Goal: Transaction & Acquisition: Obtain resource

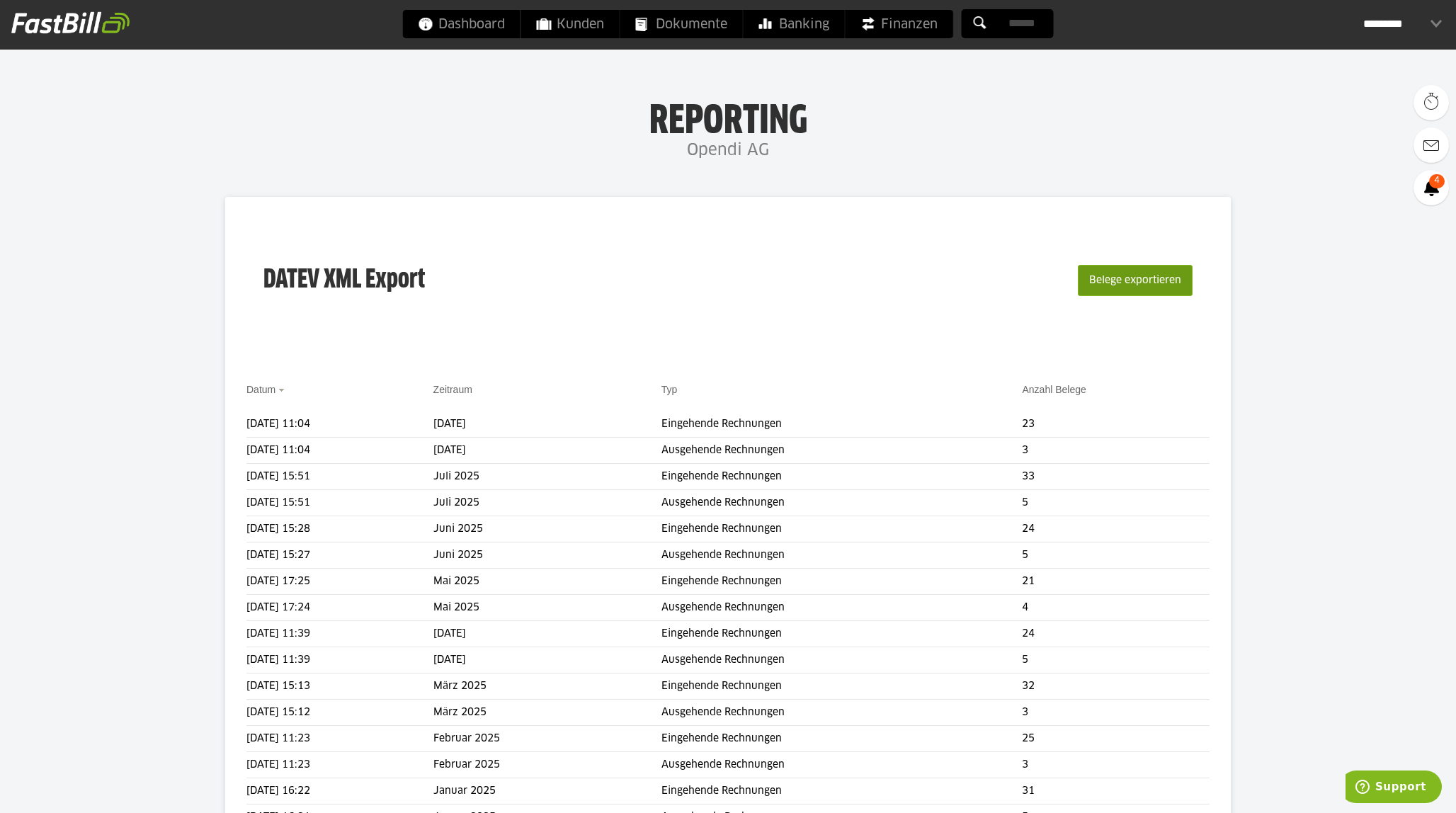
click at [1140, 276] on button "Belege exportieren" at bounding box center [1135, 280] width 115 height 31
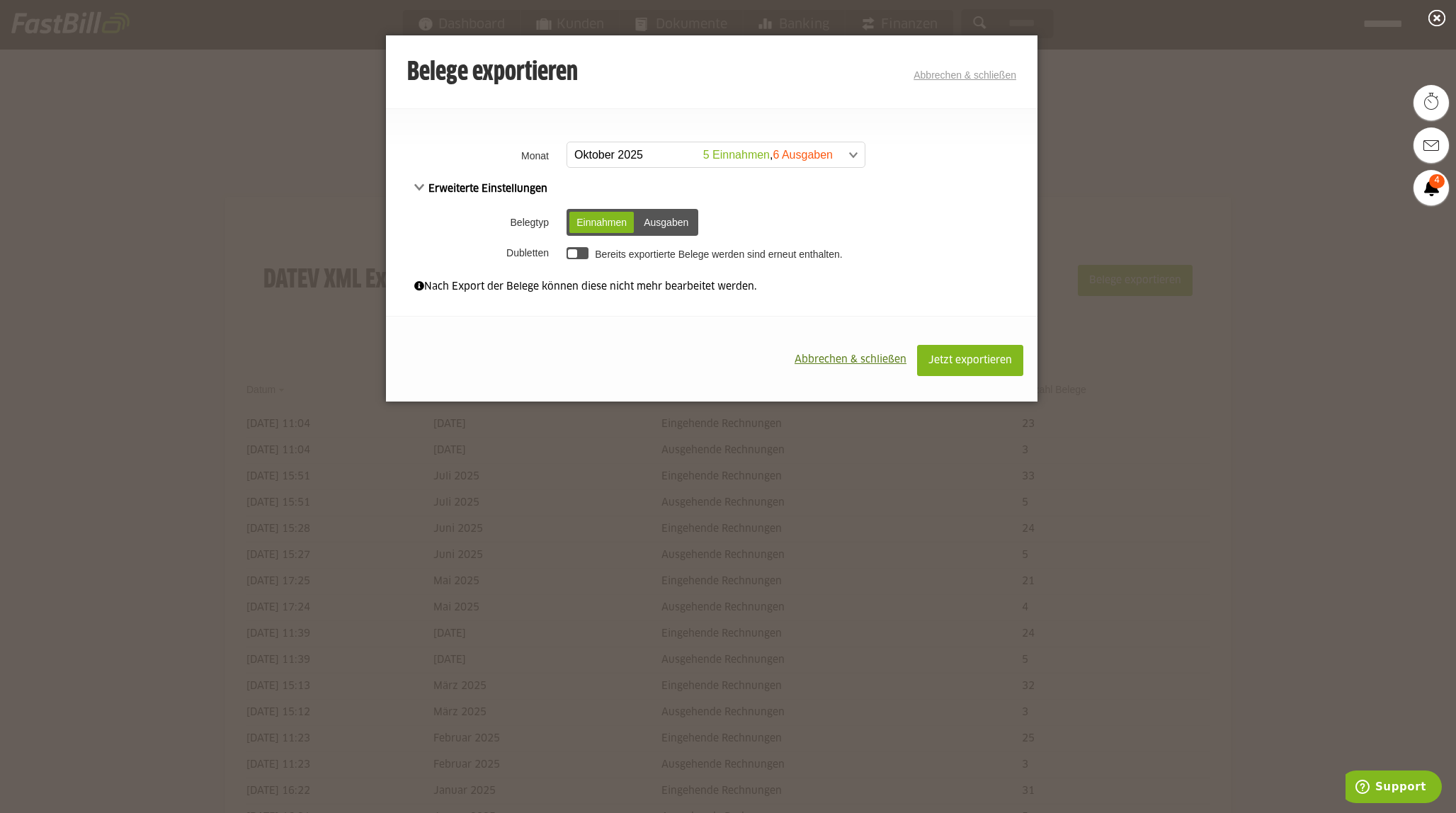
click at [605, 156] on span at bounding box center [709, 154] width 298 height 26
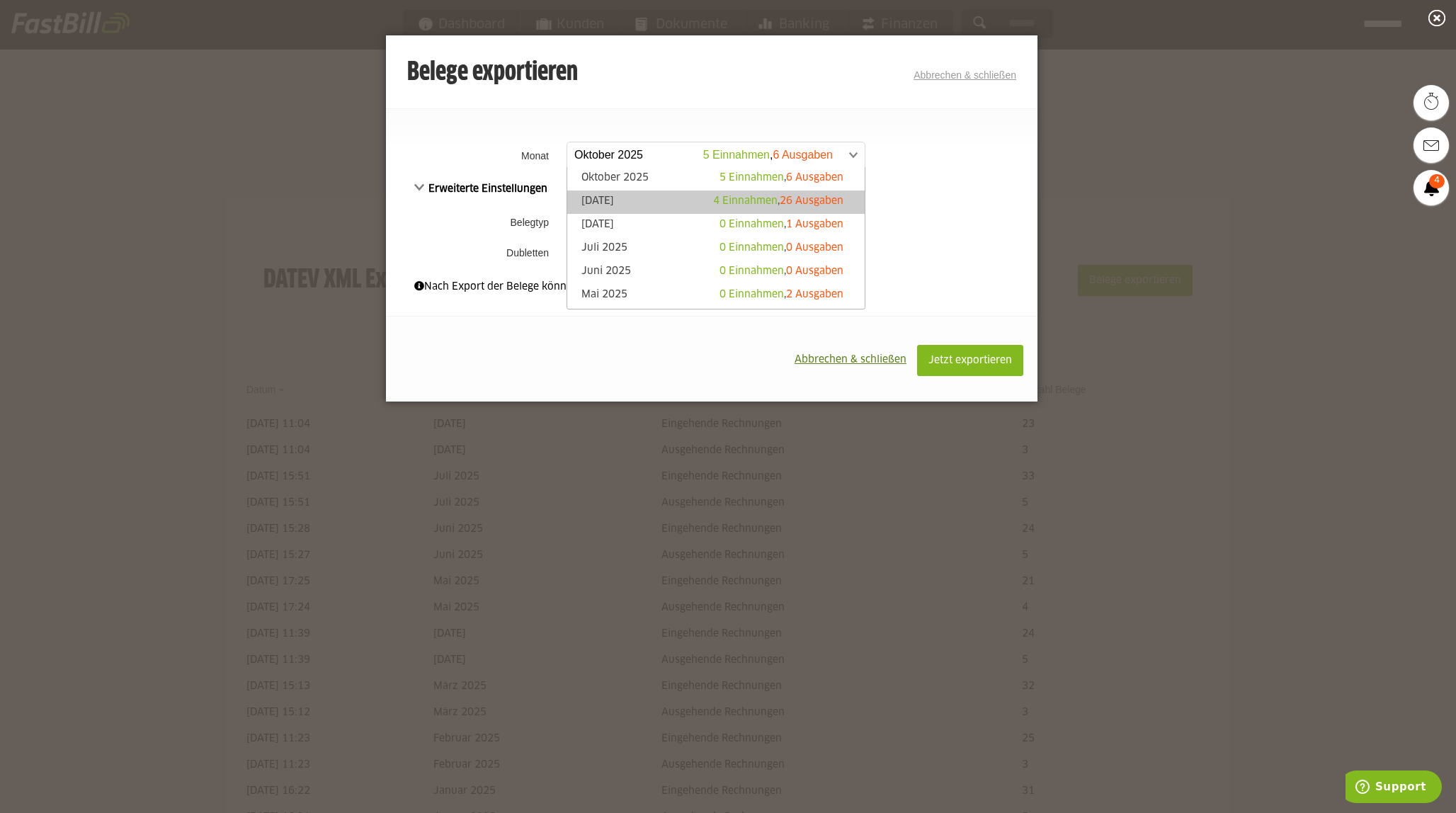
click at [597, 203] on link "[DATE] 4 Einnahmen , 26 Ausgaben" at bounding box center [716, 202] width 283 height 16
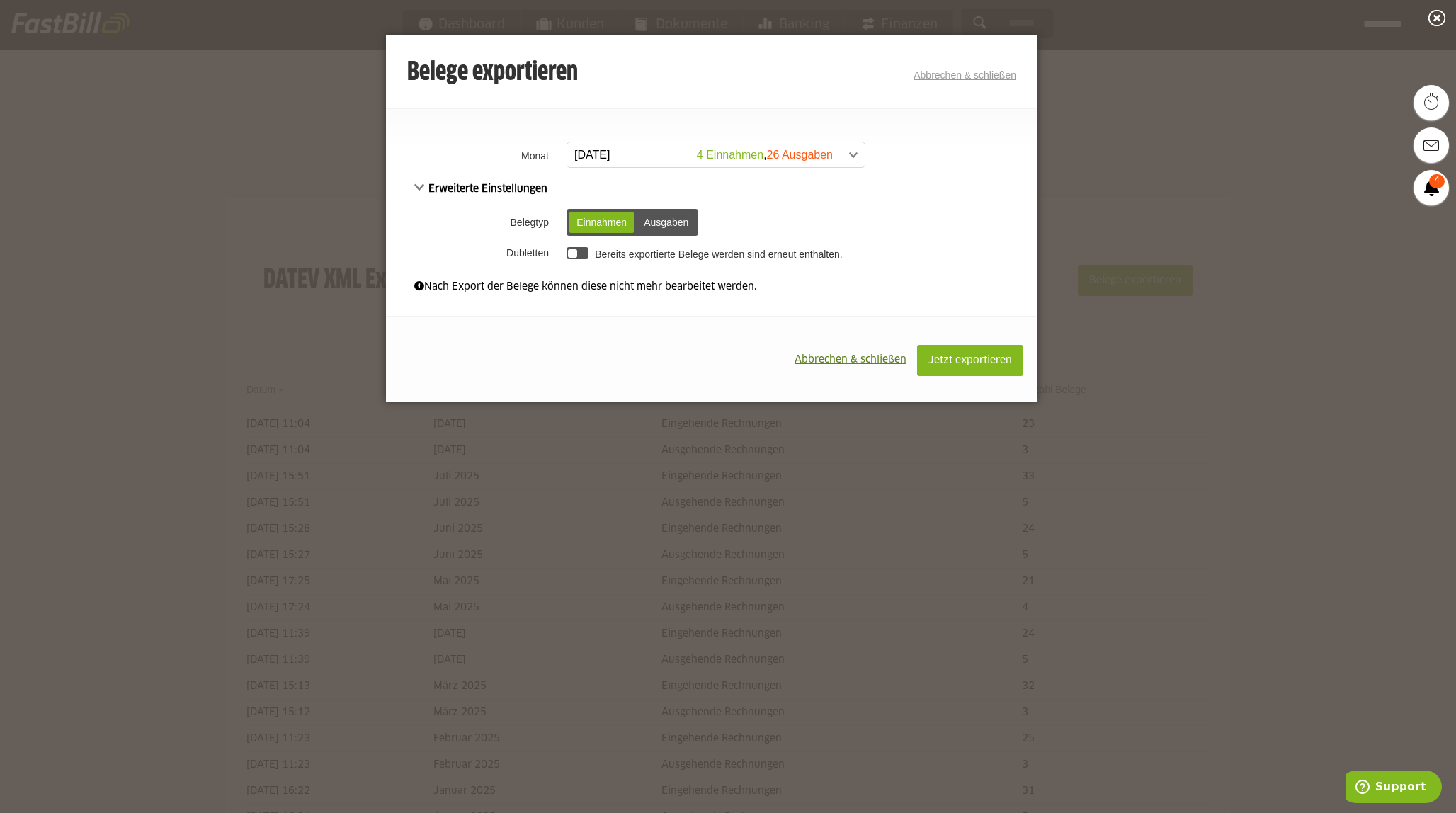
click at [574, 262] on td "Bereits exportierte Belege werden sind erneut enthalten." at bounding box center [800, 252] width 475 height 24
click at [578, 257] on div at bounding box center [577, 253] width 22 height 12
click at [957, 366] on span "Jetzt exportieren" at bounding box center [971, 360] width 83 height 9
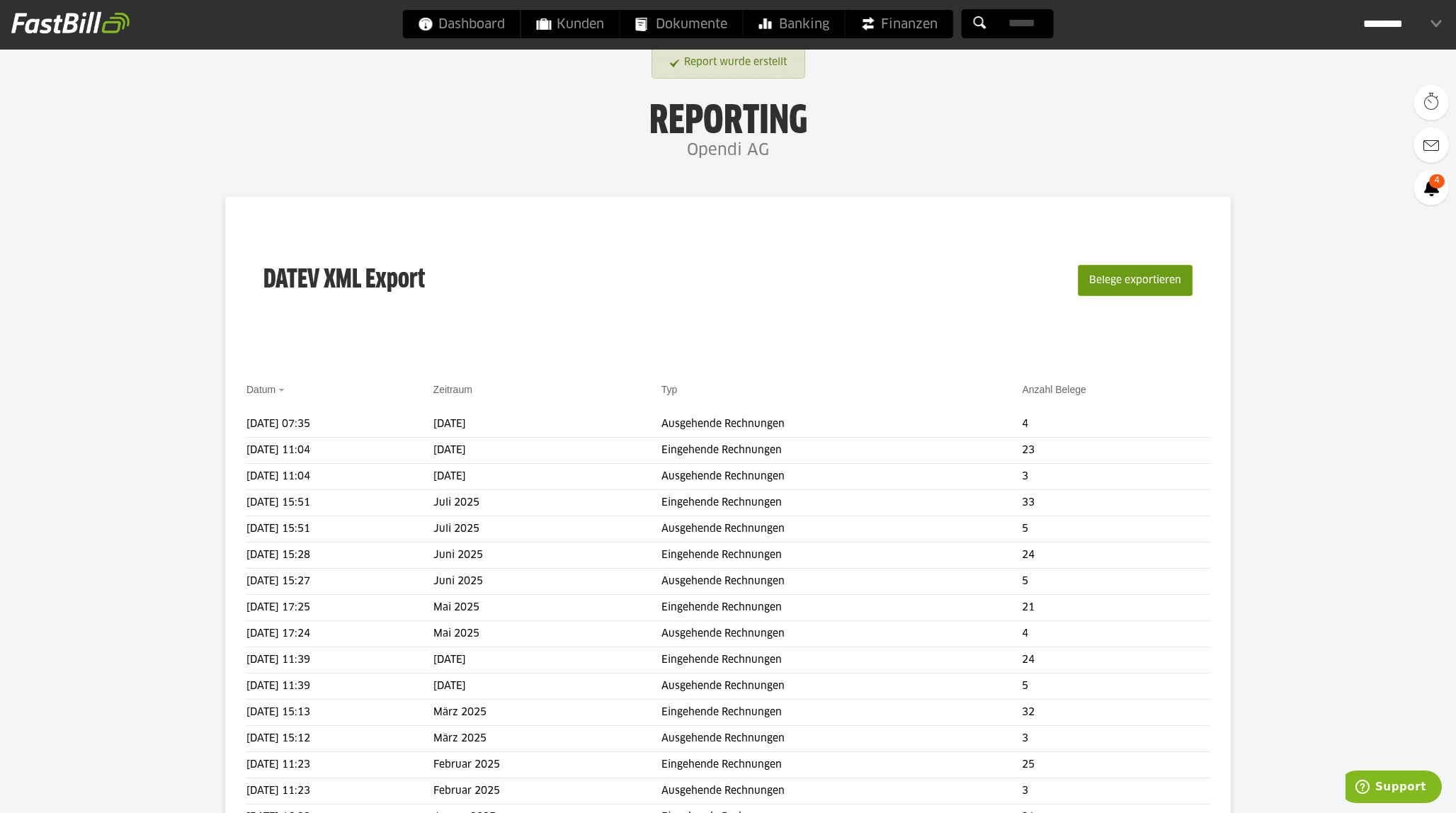
click at [1145, 273] on button "Belege exportieren" at bounding box center [1135, 280] width 115 height 31
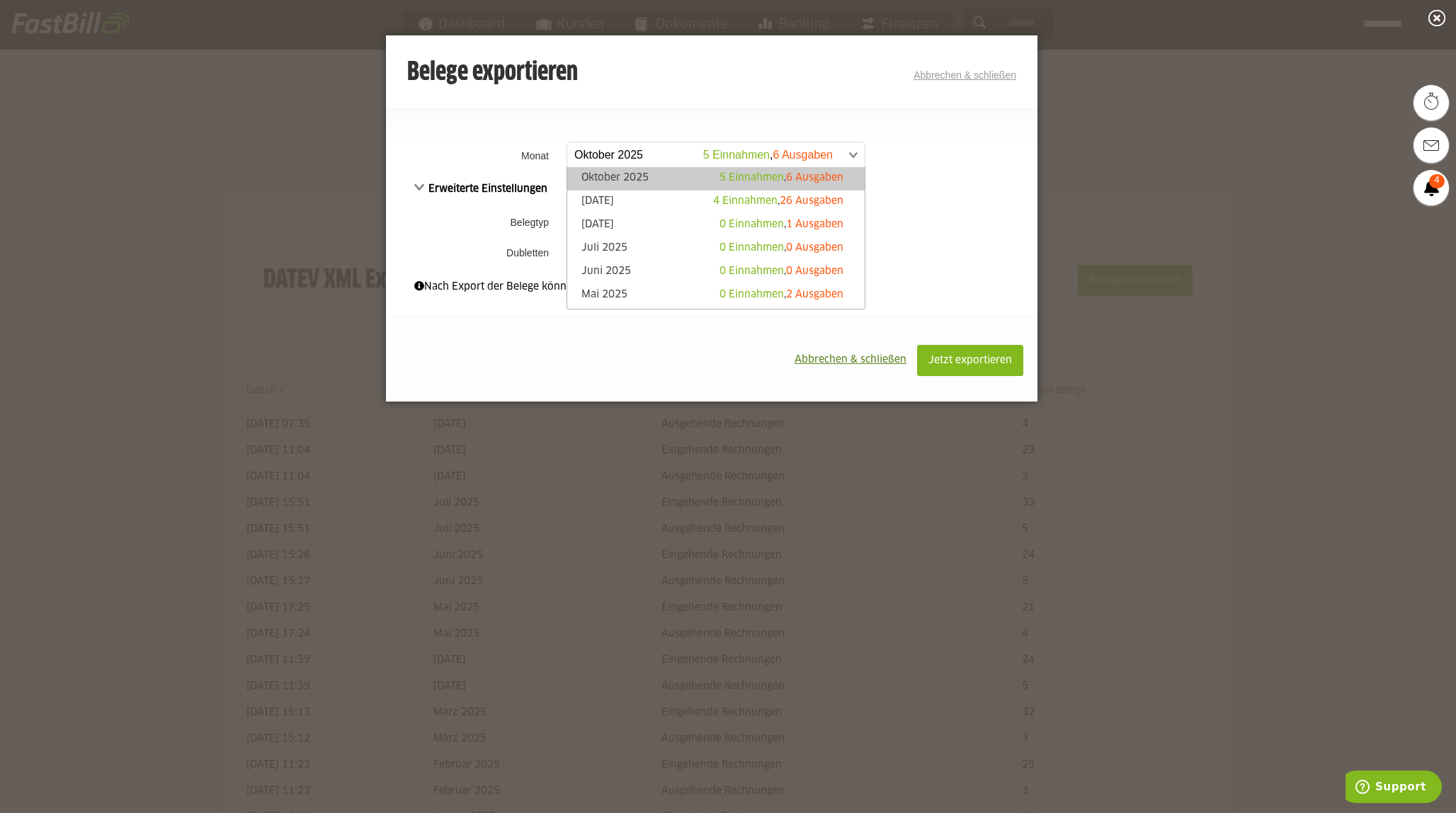
click at [640, 154] on span at bounding box center [709, 154] width 298 height 26
click at [607, 194] on link "[DATE] 4 Einnahmen , 26 Ausgaben" at bounding box center [716, 202] width 283 height 16
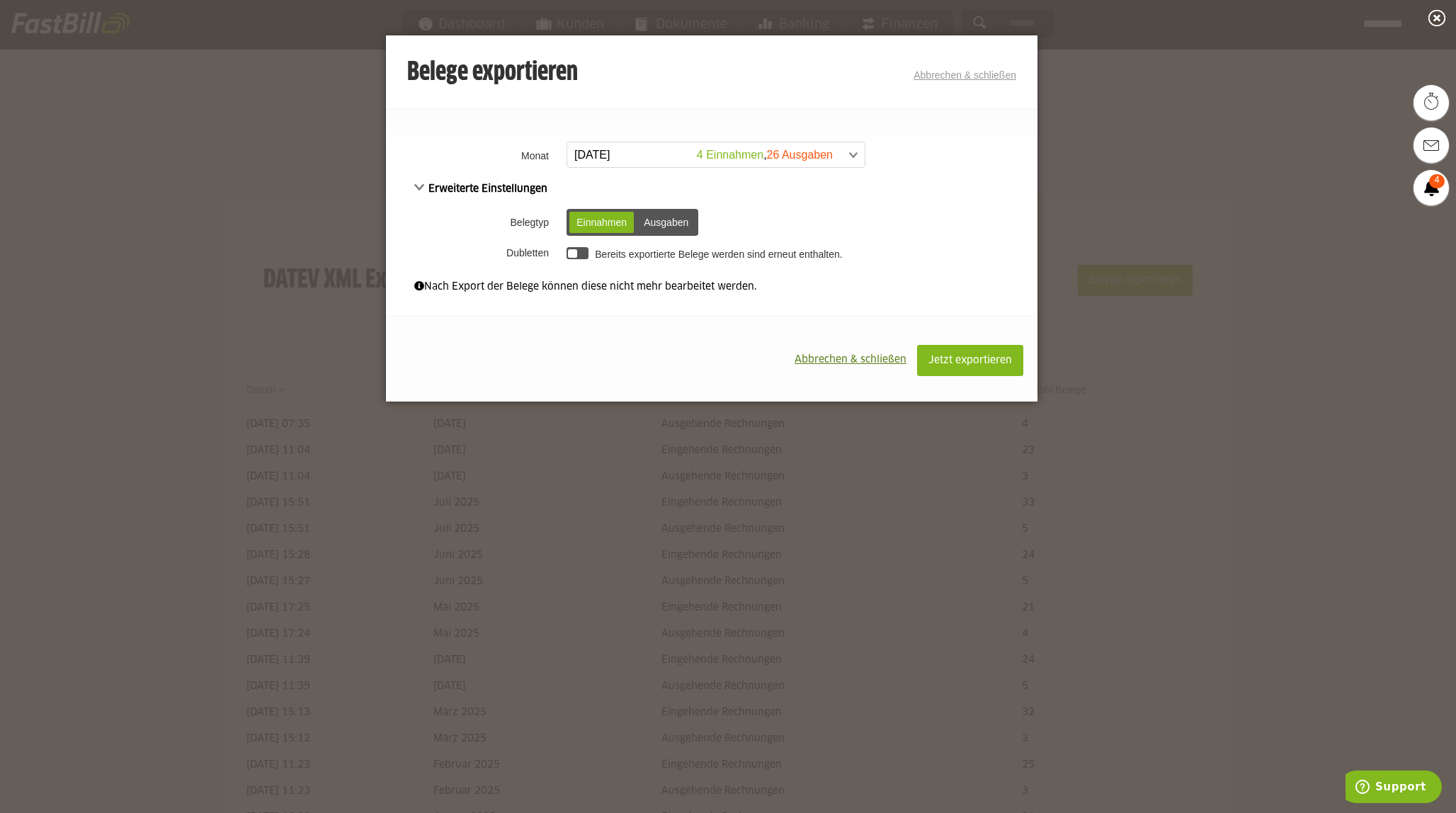
click at [656, 213] on div "Ausgaben" at bounding box center [666, 222] width 59 height 21
click at [587, 258] on div at bounding box center [577, 253] width 22 height 12
click at [952, 357] on span "Jetzt exportieren" at bounding box center [971, 360] width 83 height 9
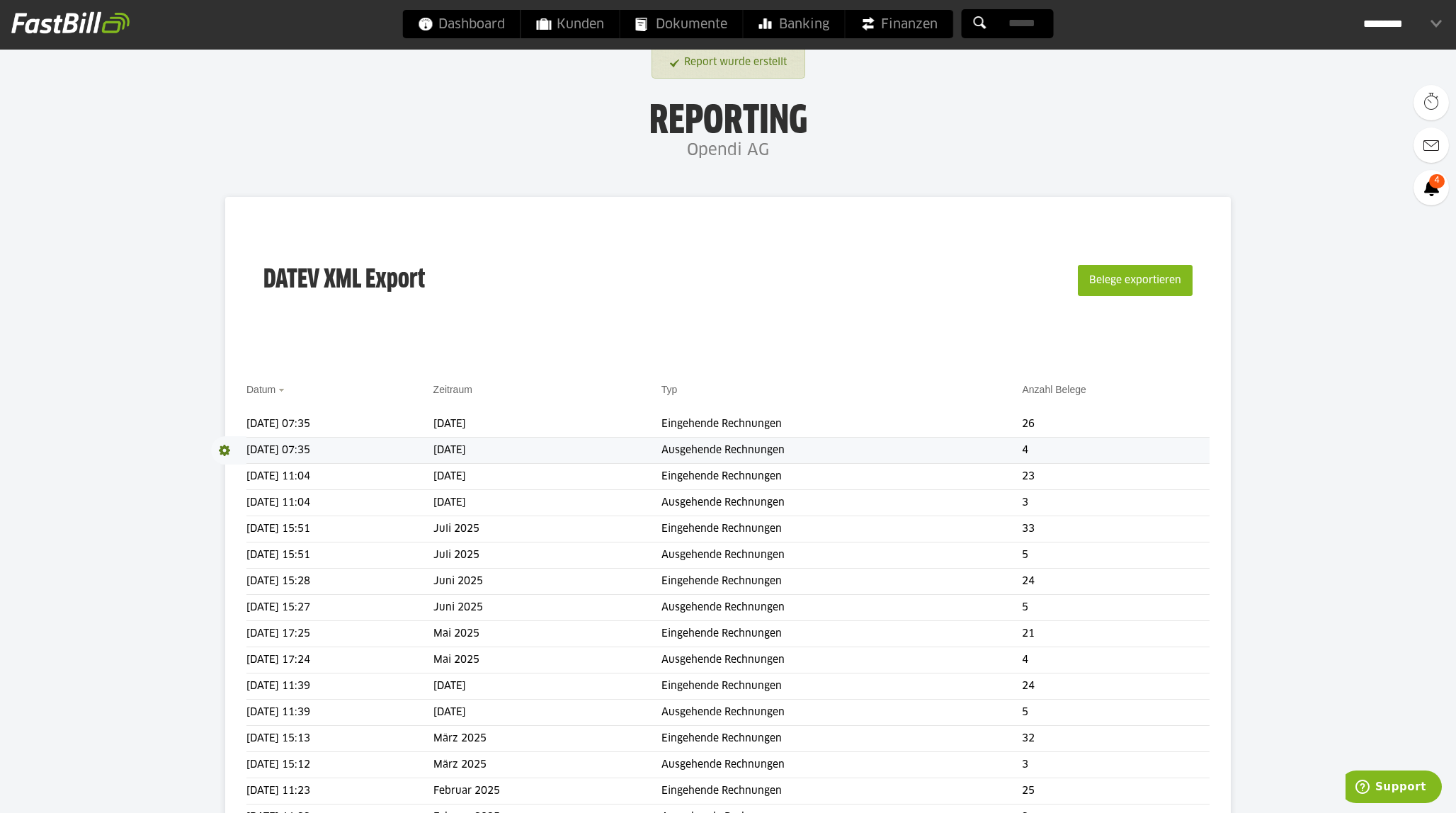
click at [224, 450] on span at bounding box center [228, 450] width 35 height 28
click at [234, 475] on link "Download" at bounding box center [249, 468] width 76 height 16
click at [224, 425] on span at bounding box center [228, 425] width 35 height 28
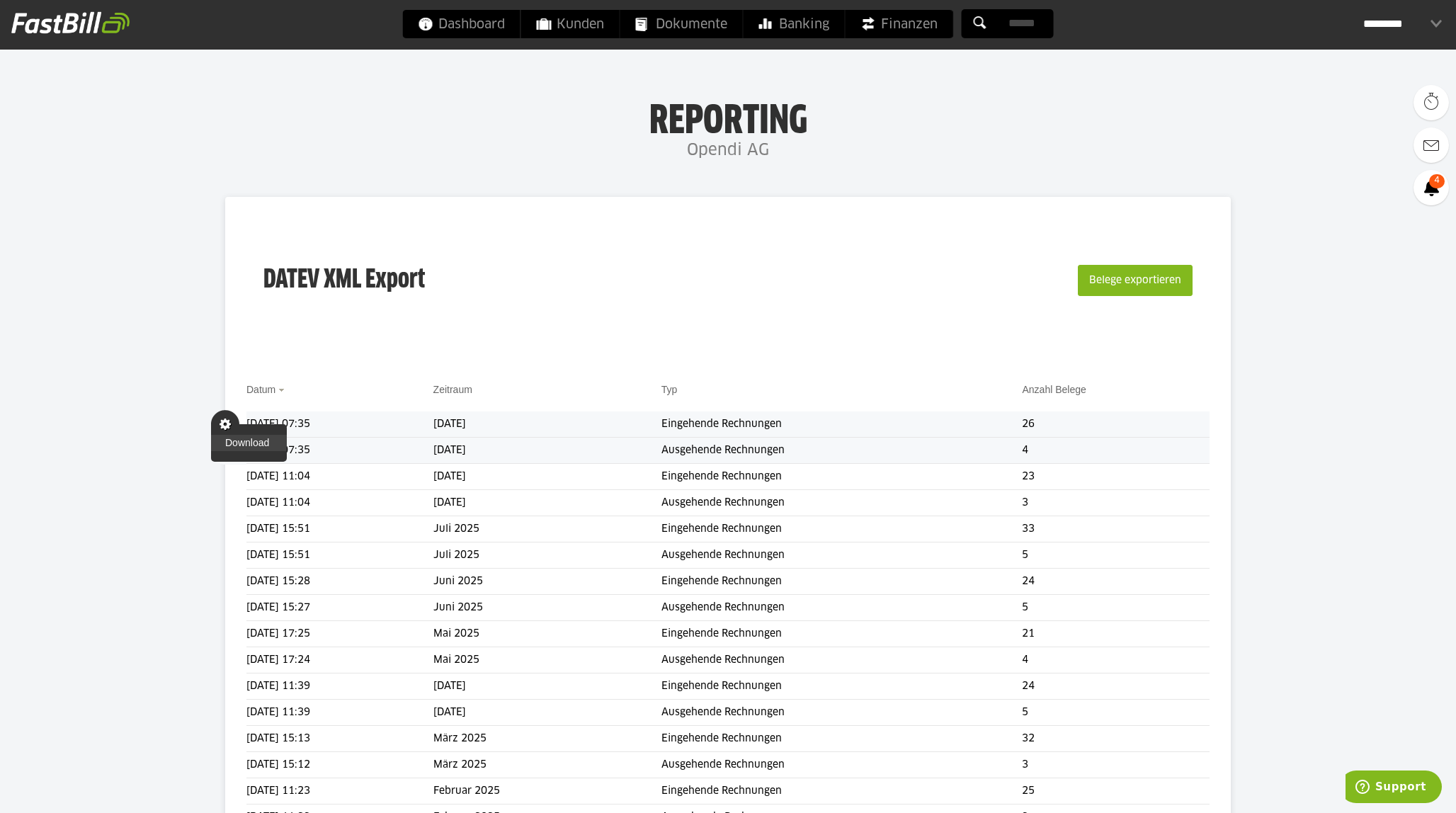
click at [237, 446] on link "Download" at bounding box center [249, 443] width 76 height 16
click at [1384, 27] on div "*********" at bounding box center [1402, 24] width 79 height 28
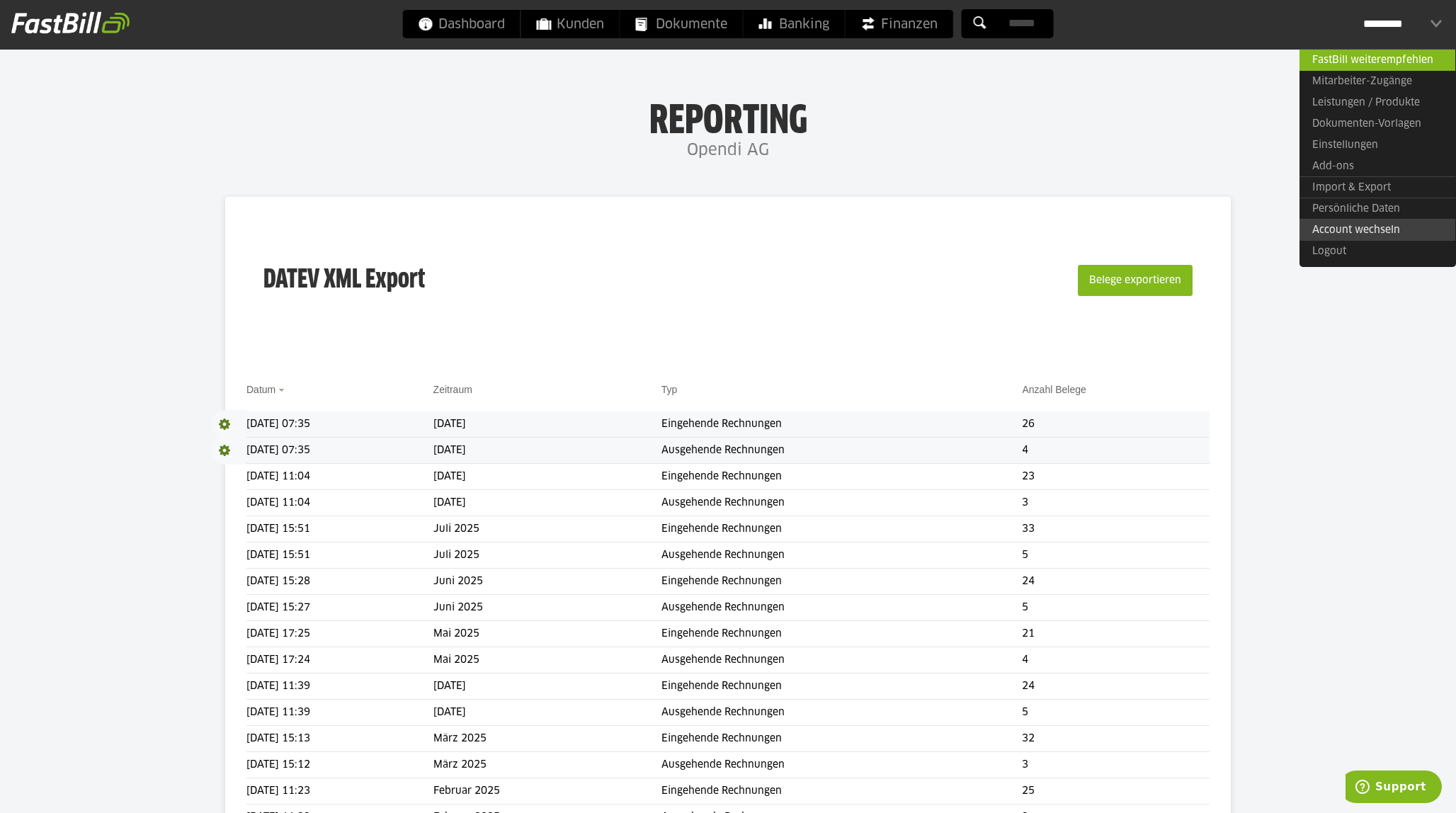
click at [1320, 227] on link "Account wechseln" at bounding box center [1377, 229] width 155 height 22
